Goal: Information Seeking & Learning: Learn about a topic

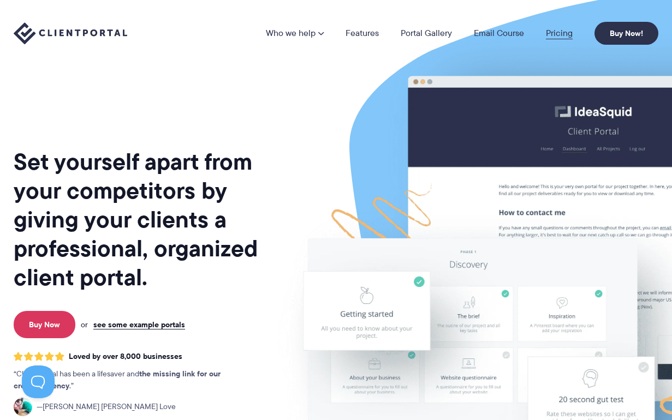
click at [556, 34] on link "Pricing" at bounding box center [559, 33] width 27 height 9
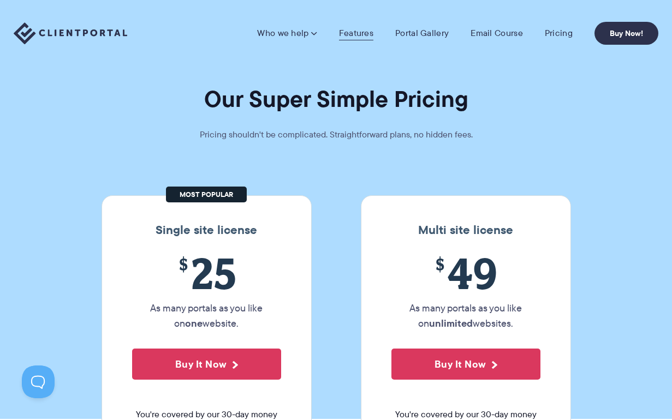
click at [355, 33] on link "Features" at bounding box center [356, 33] width 34 height 11
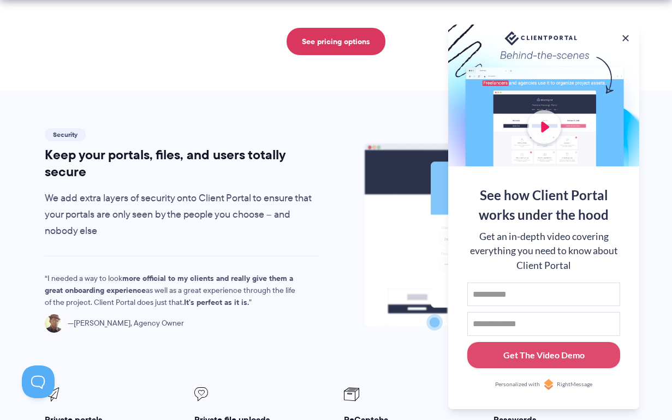
scroll to position [1735, 0]
